Goal: Use online tool/utility: Use online tool/utility

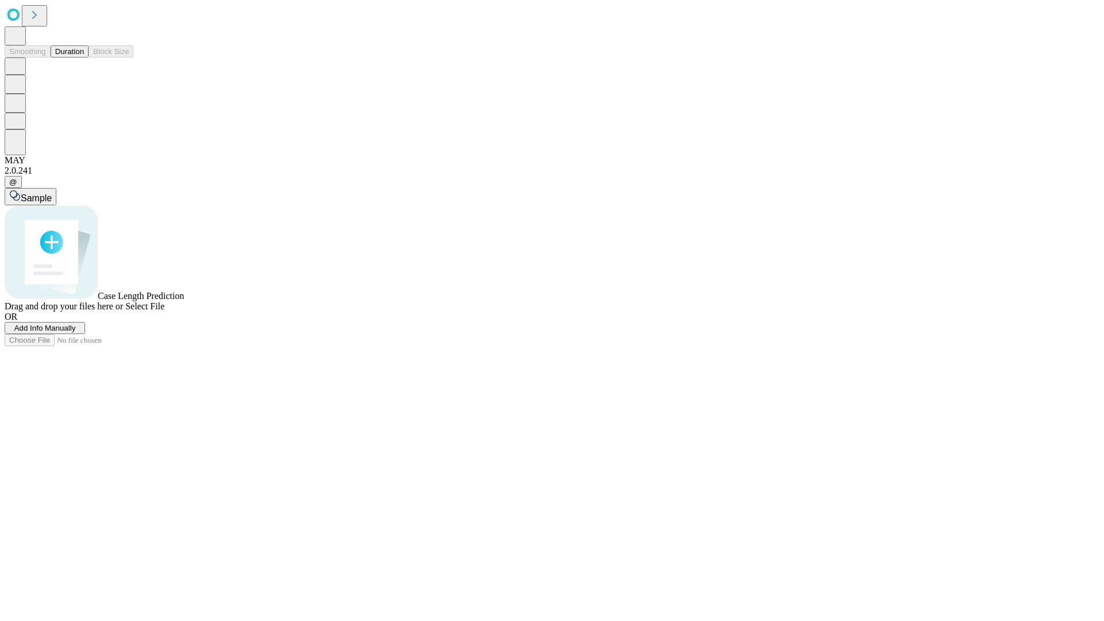
click at [84, 57] on button "Duration" at bounding box center [70, 51] width 38 height 12
click at [52, 193] on span "Sample" at bounding box center [36, 198] width 31 height 10
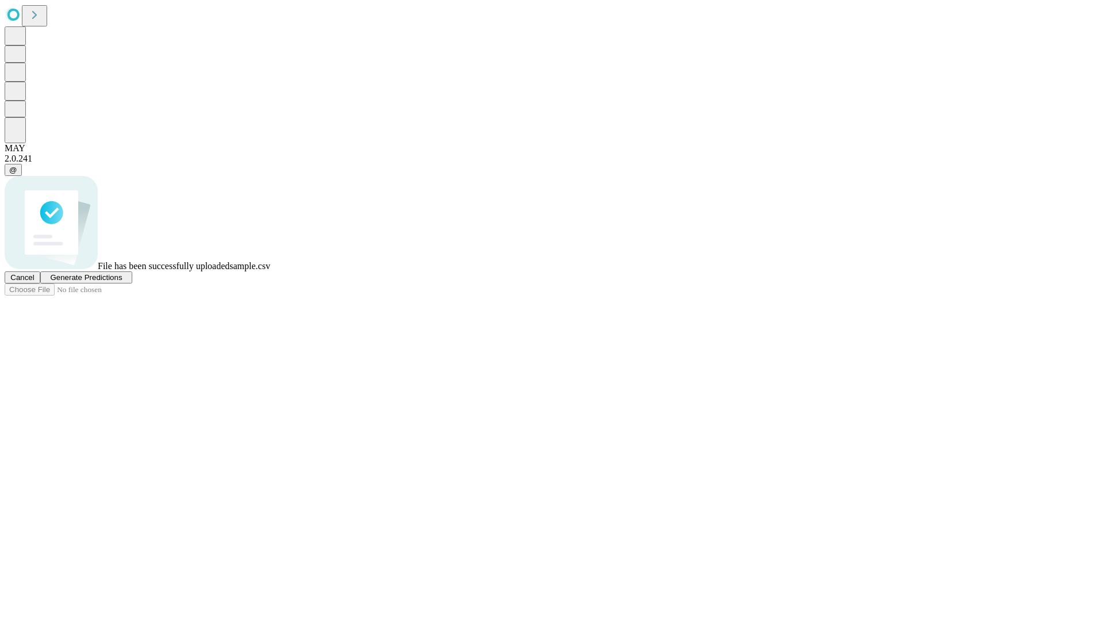
click at [122, 282] on span "Generate Predictions" at bounding box center [86, 277] width 72 height 9
